Goal: Navigation & Orientation: Find specific page/section

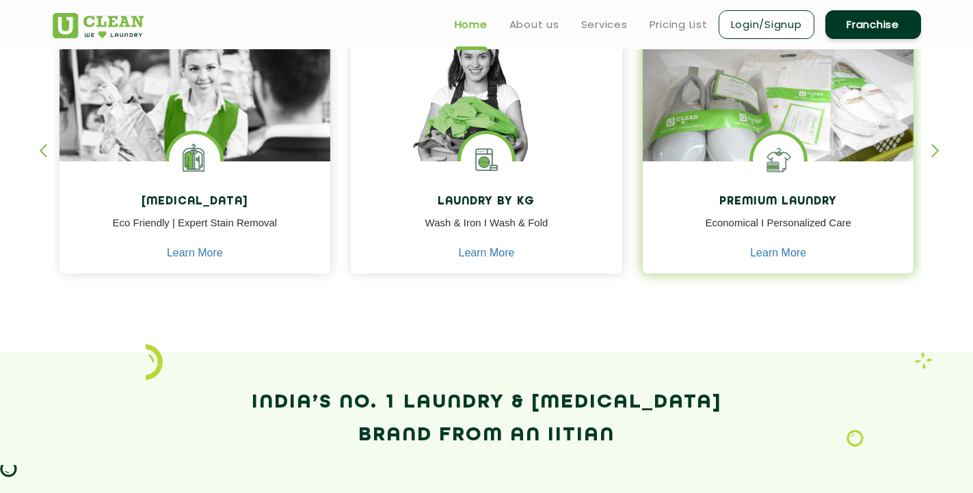
scroll to position [623, 0]
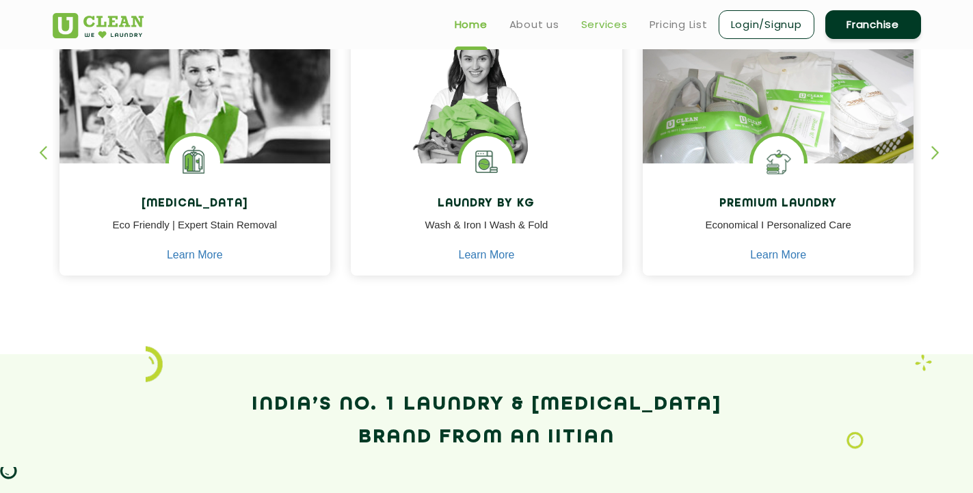
click at [608, 26] on link "Services" at bounding box center [604, 24] width 47 height 16
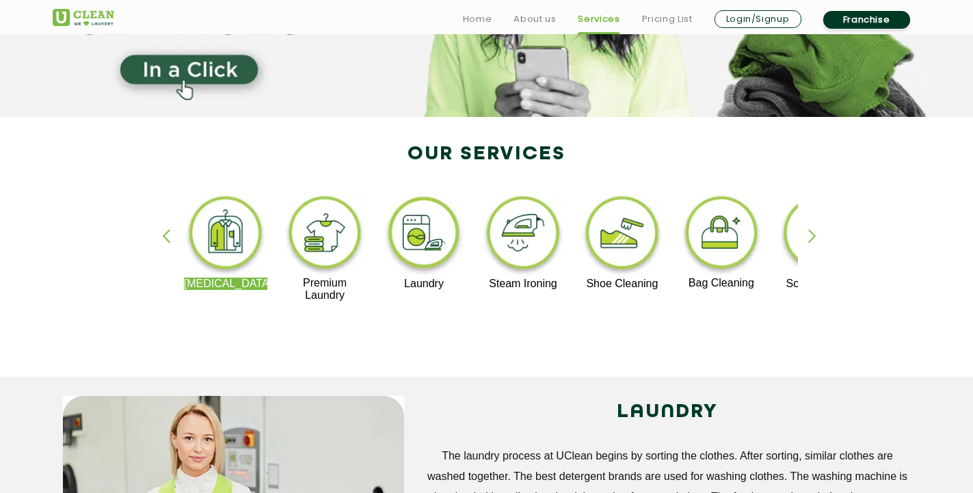
scroll to position [201, 0]
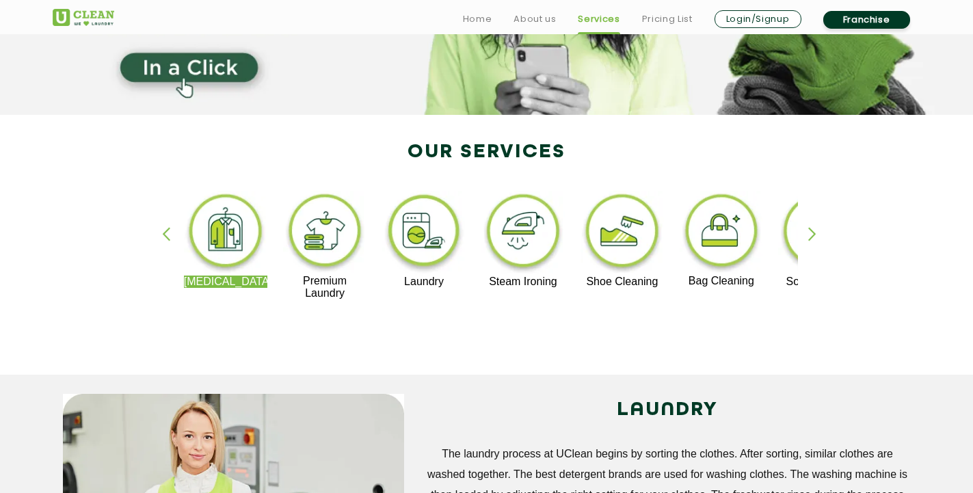
click at [811, 233] on div "button" at bounding box center [818, 246] width 21 height 38
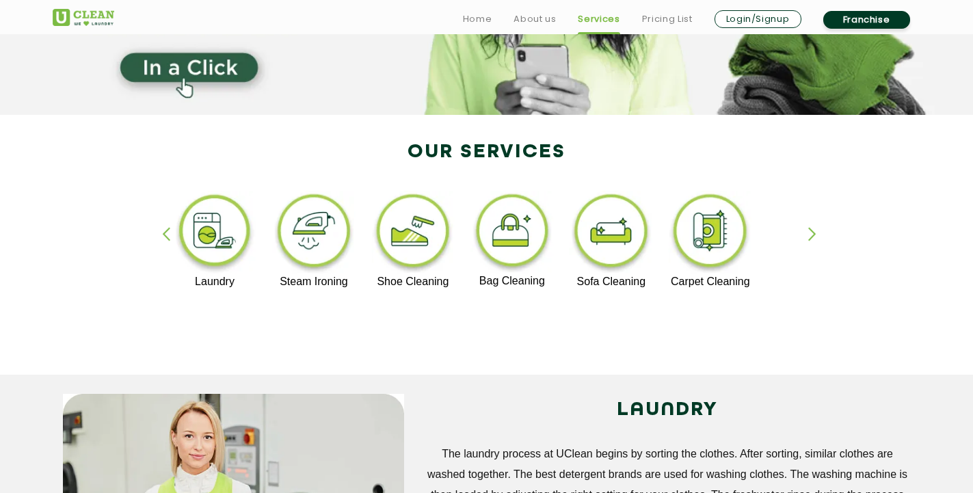
click at [811, 234] on div "button" at bounding box center [818, 246] width 21 height 38
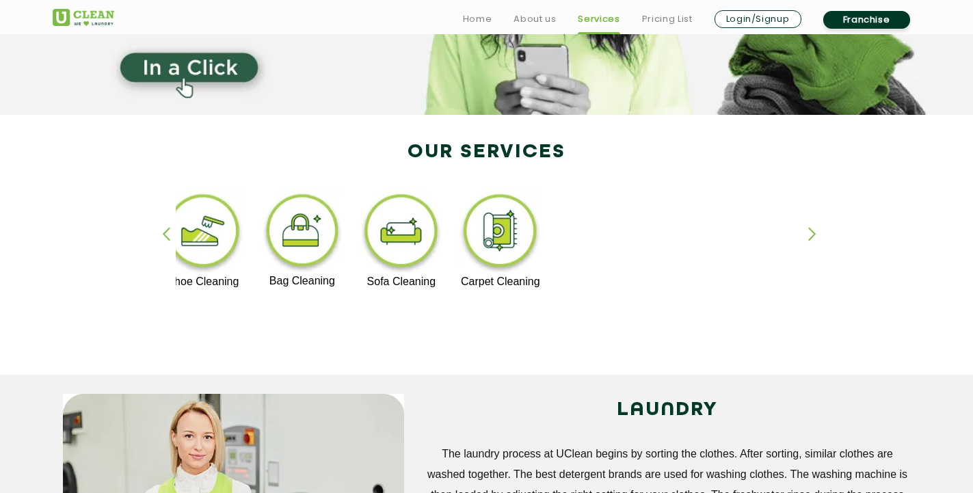
click at [168, 230] on div "button" at bounding box center [172, 246] width 21 height 38
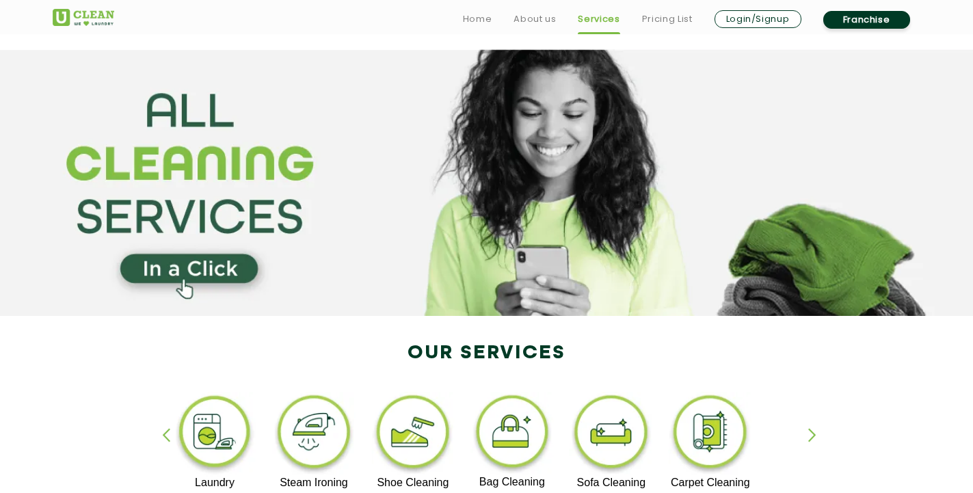
scroll to position [0, 0]
click at [598, 19] on link "Services" at bounding box center [599, 19] width 42 height 16
click at [475, 20] on link "Home" at bounding box center [477, 19] width 29 height 16
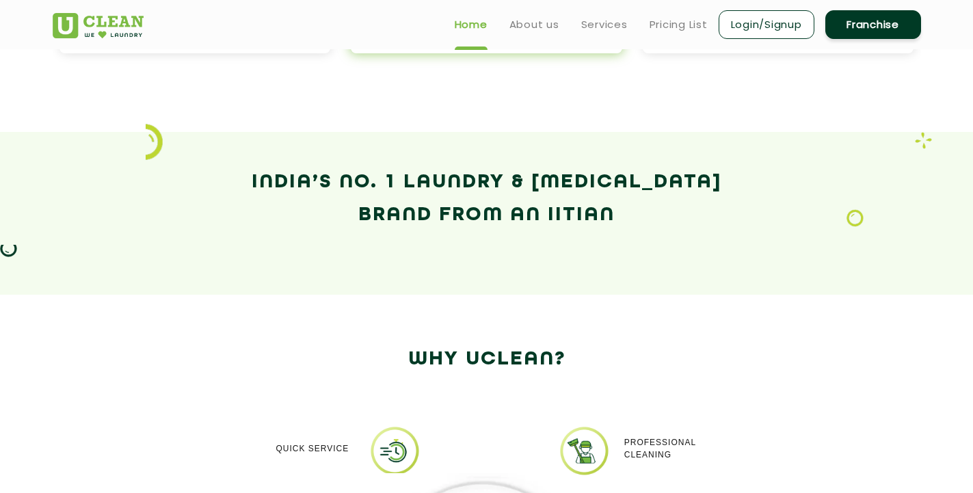
scroll to position [842, 0]
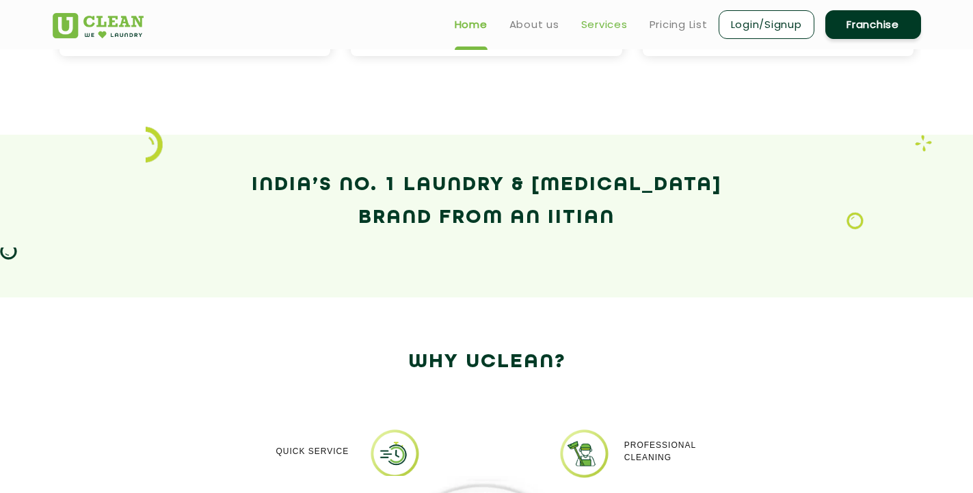
click at [607, 24] on link "Services" at bounding box center [604, 24] width 47 height 16
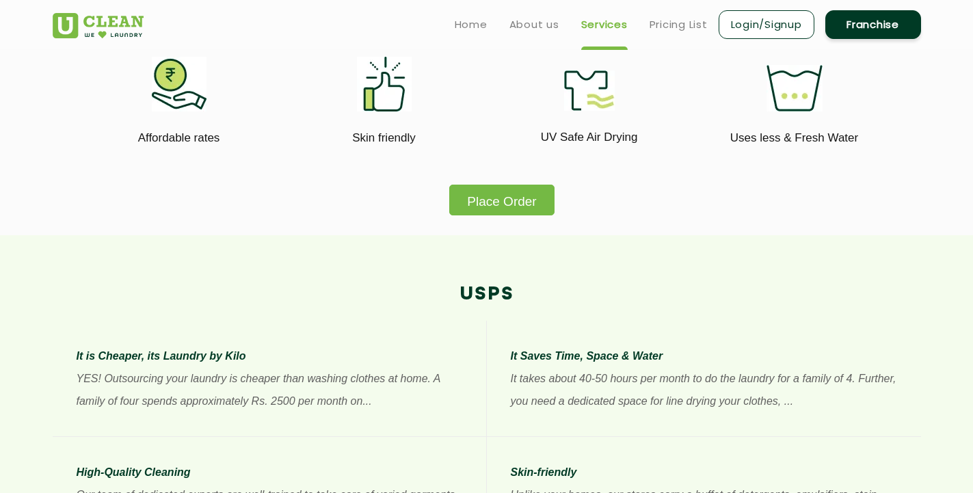
scroll to position [746, 0]
